Goal: Transaction & Acquisition: Purchase product/service

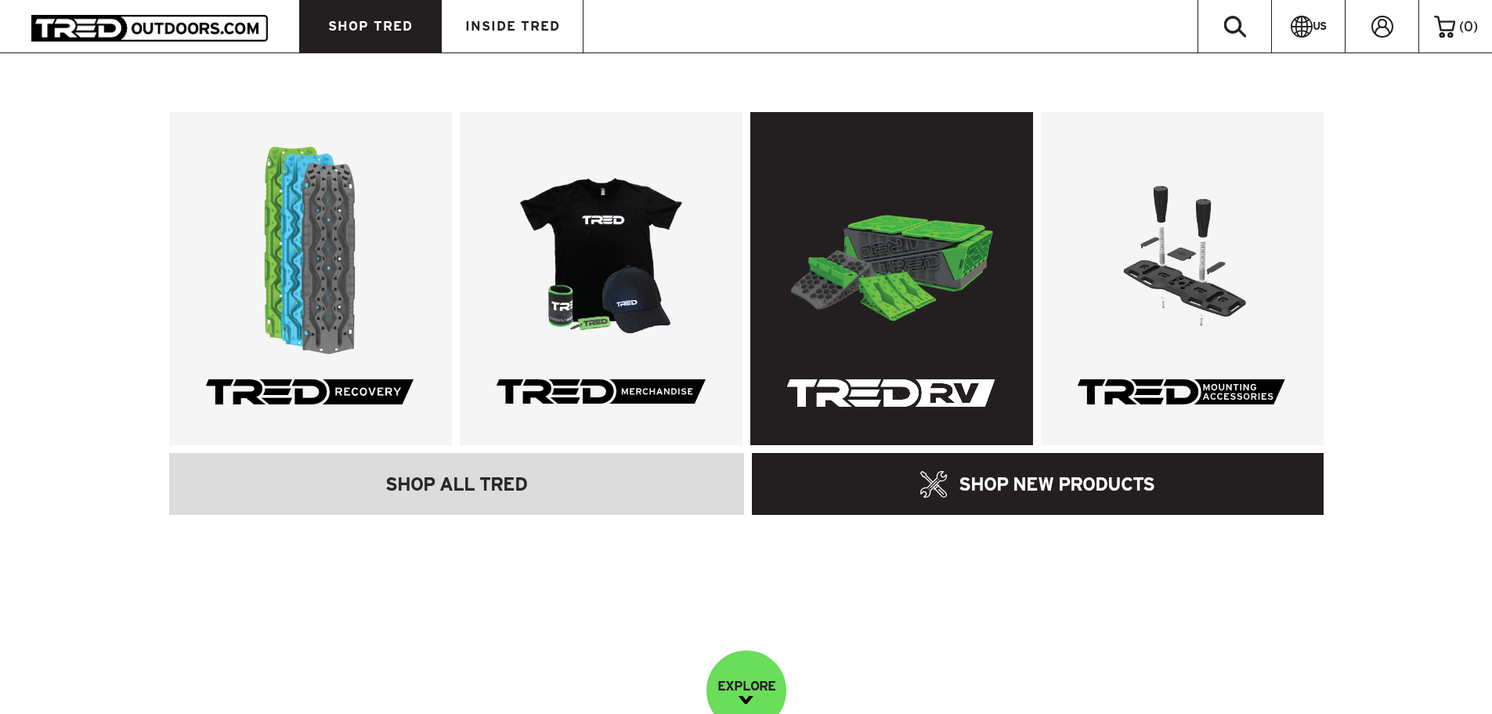
click at [958, 285] on link at bounding box center [891, 278] width 283 height 333
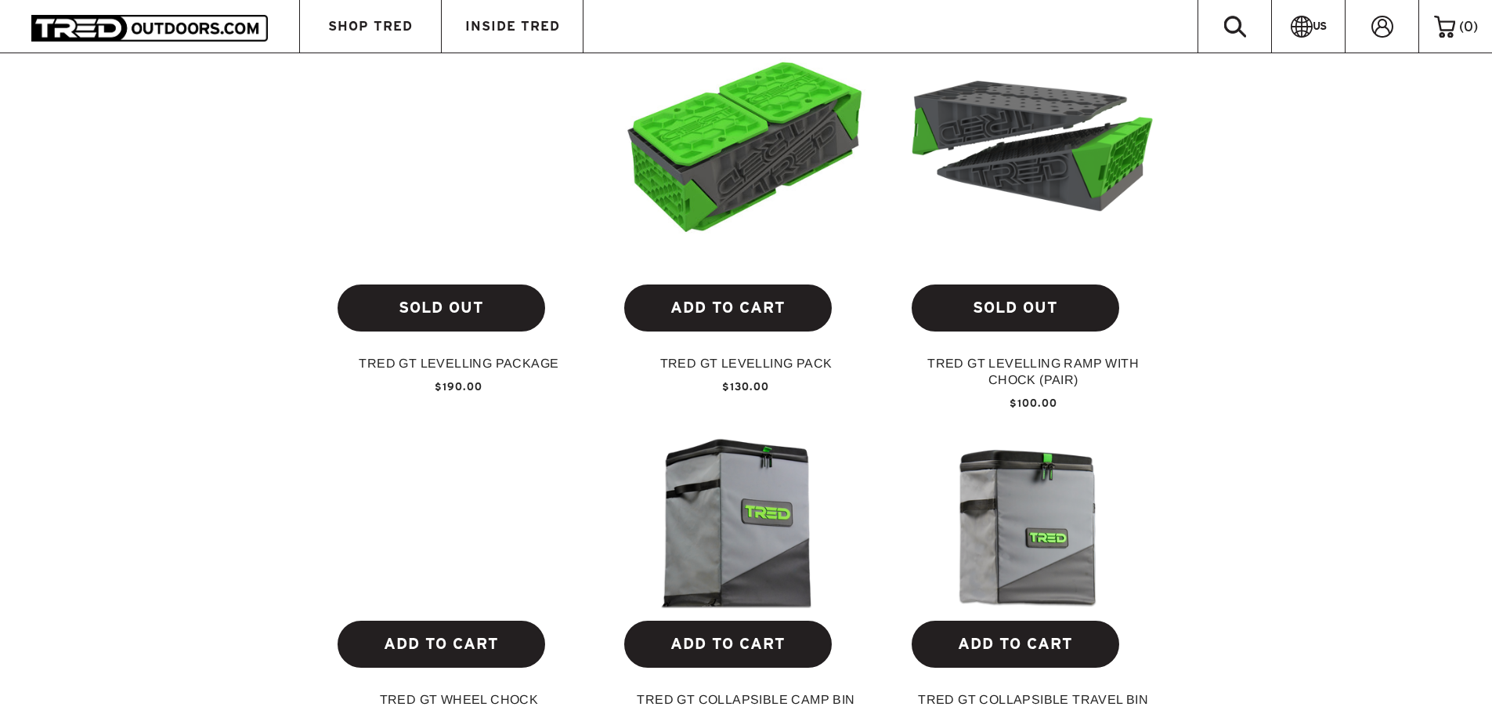
scroll to position [627, 0]
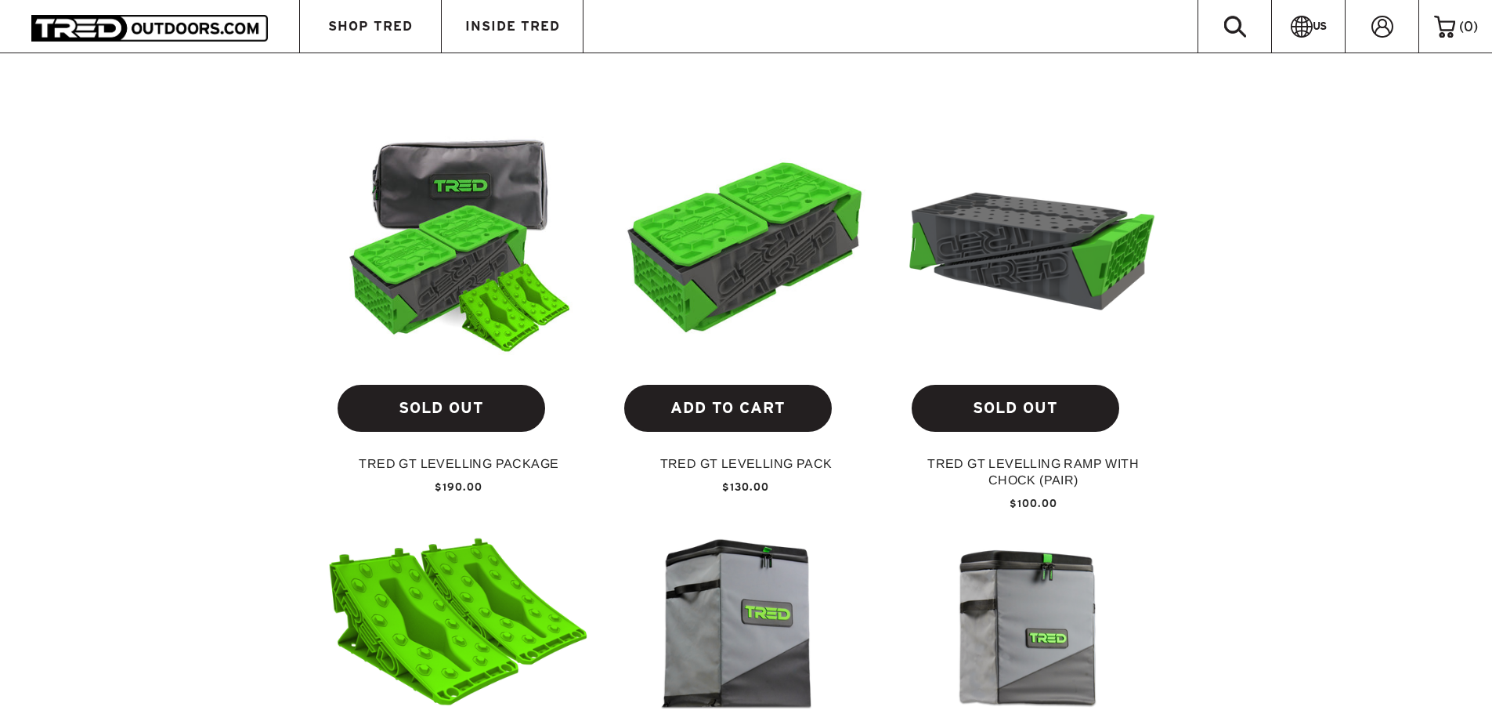
click at [1003, 287] on img at bounding box center [1033, 240] width 262 height 195
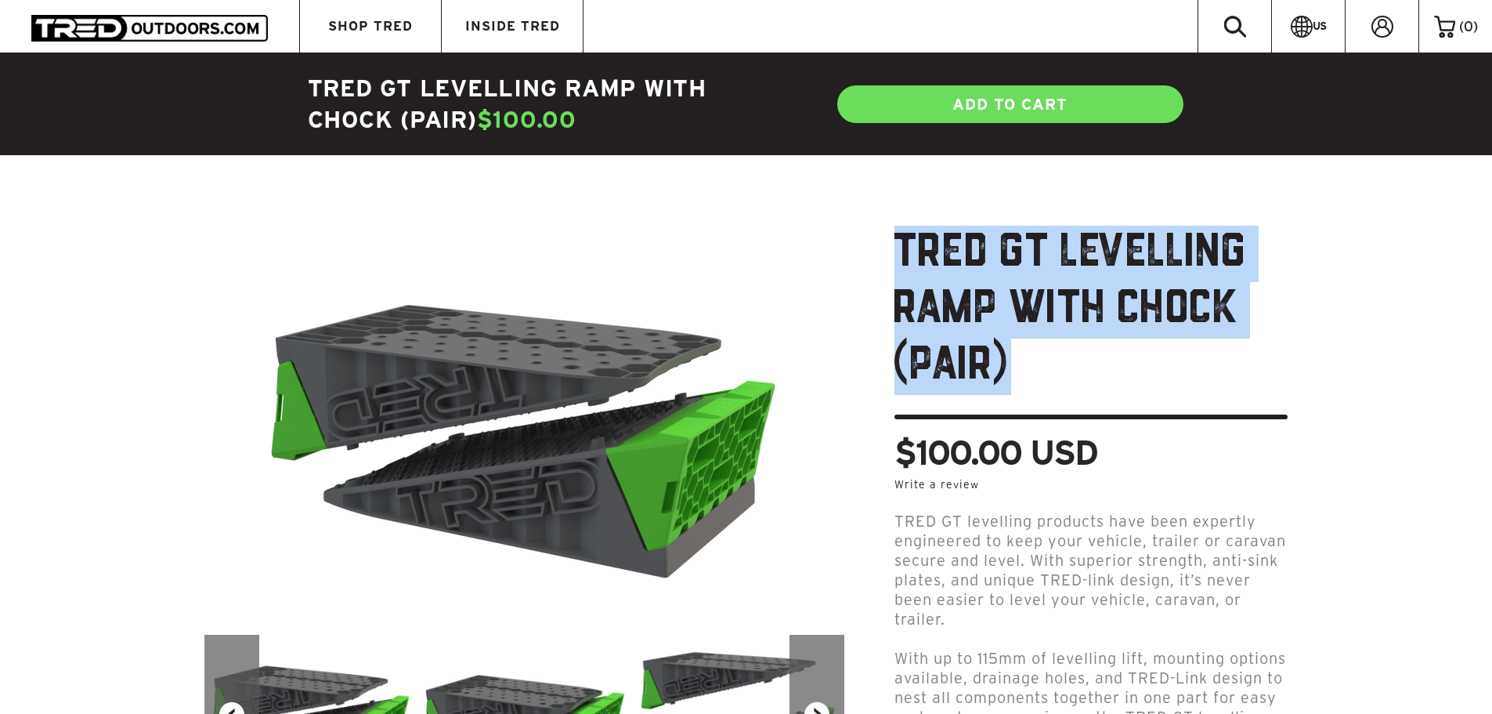
drag, startPoint x: 895, startPoint y: 247, endPoint x: 1309, endPoint y: 323, distance: 420.5
copy h1 "TRED GT LEVELLING RAMP WITH CHOCK (PAIR)"
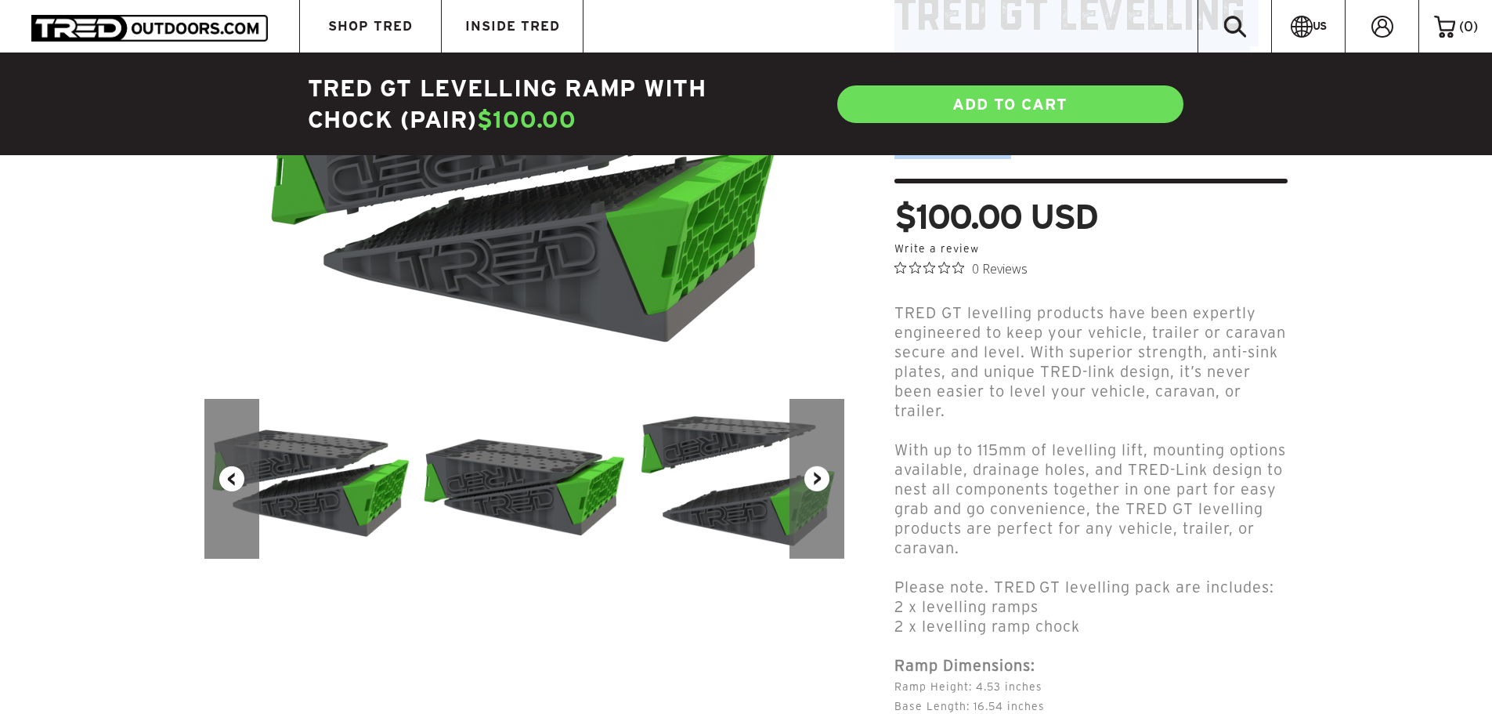
scroll to position [392, 0]
